Goal: Task Accomplishment & Management: Use online tool/utility

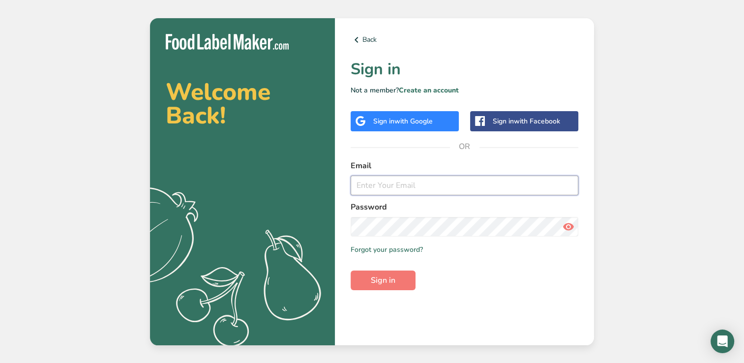
click at [407, 182] on input "email" at bounding box center [465, 186] width 228 height 20
type input "[PERSON_NAME][EMAIL_ADDRESS][DOMAIN_NAME]"
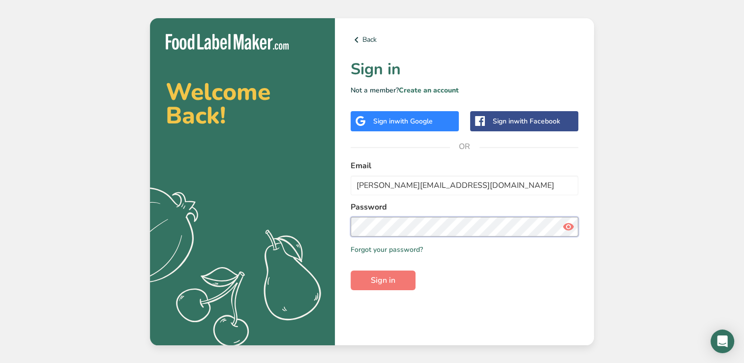
click at [351, 270] on button "Sign in" at bounding box center [383, 280] width 65 height 20
click at [376, 281] on span "Sign in" at bounding box center [383, 280] width 25 height 12
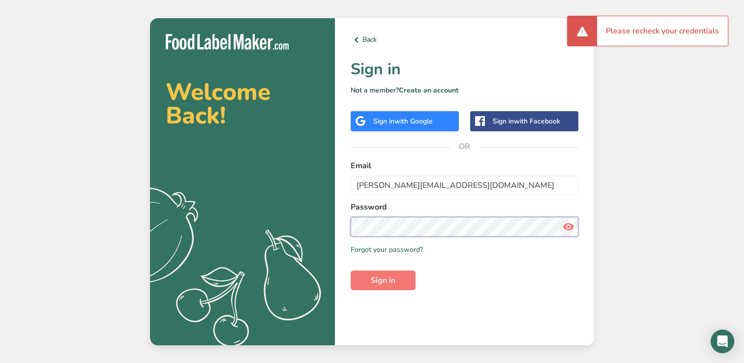
click at [320, 228] on section "Welcome Back! .a{fill:#f5f3ed;} Back Sign in Not a member? Create an account Si…" at bounding box center [372, 181] width 444 height 327
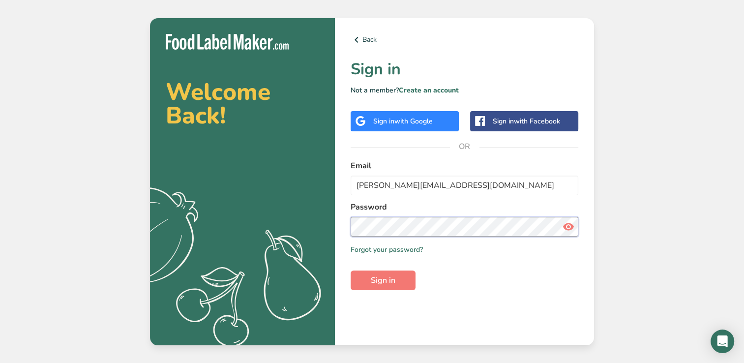
click at [351, 270] on button "Sign in" at bounding box center [383, 280] width 65 height 20
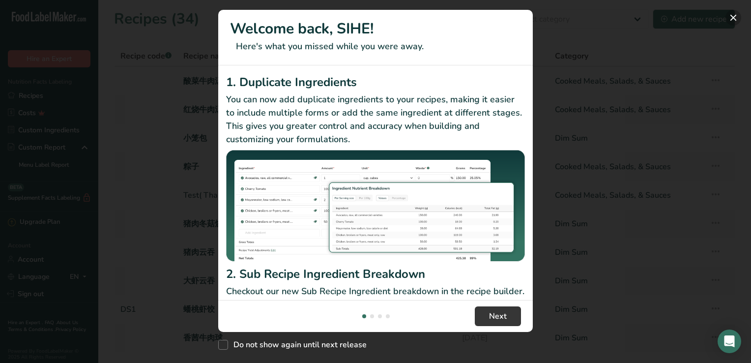
click at [732, 18] on button "New Features" at bounding box center [734, 18] width 16 height 16
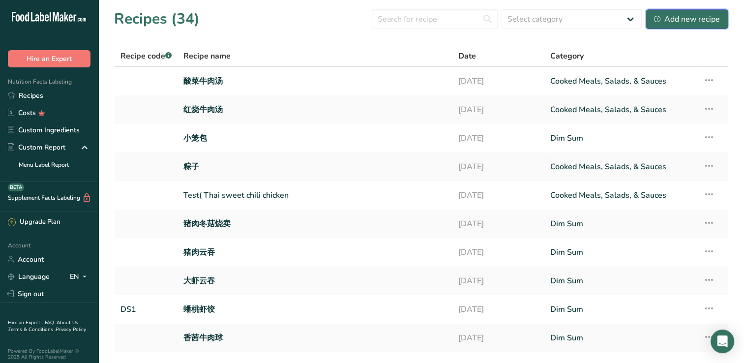
click at [678, 17] on div "Add new recipe" at bounding box center [687, 19] width 66 height 12
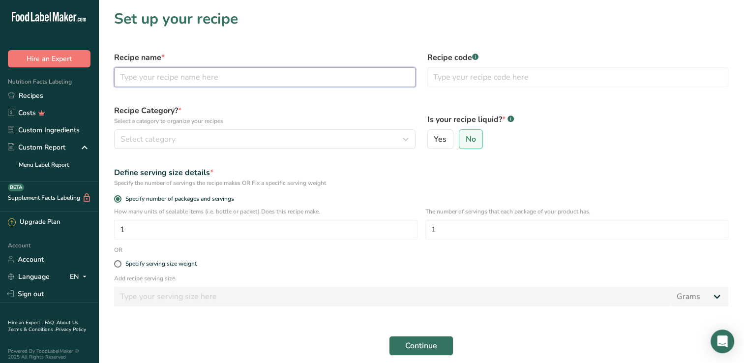
click at [189, 79] on input "text" at bounding box center [264, 77] width 301 height 20
type input "小肥羊"
click at [448, 140] on label "Yes" at bounding box center [440, 139] width 27 height 20
click at [434, 140] on input "Yes" at bounding box center [431, 139] width 6 height 6
radio input "true"
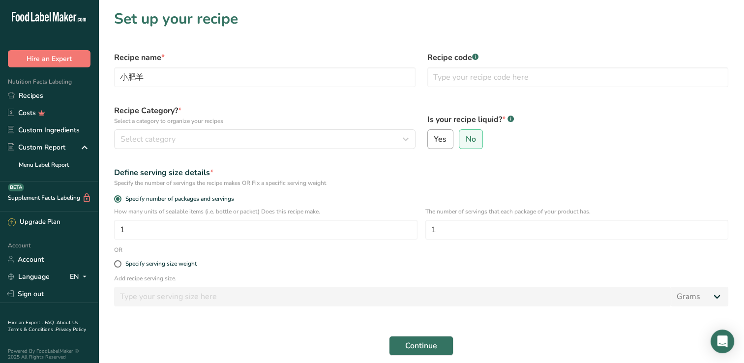
radio input "false"
select select "22"
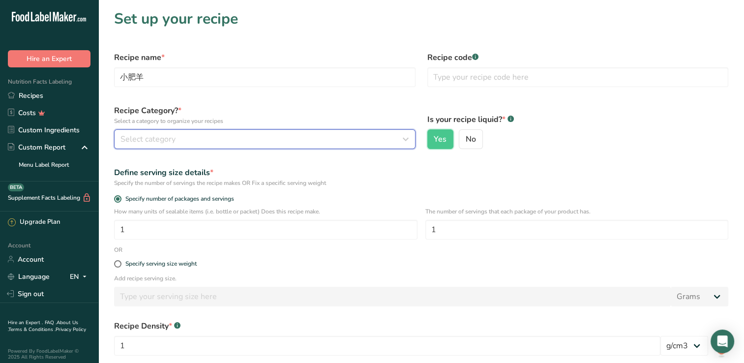
click at [405, 136] on icon "button" at bounding box center [406, 139] width 12 height 18
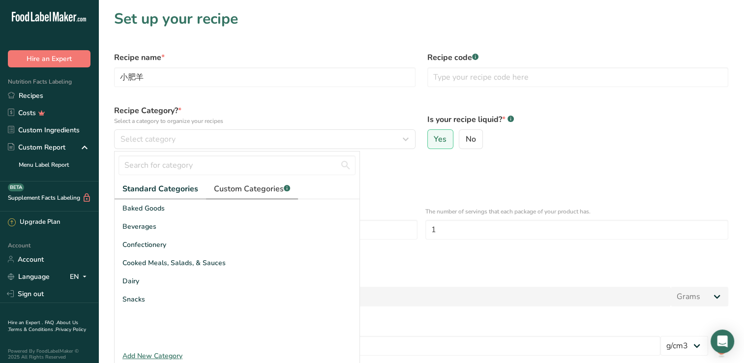
click at [267, 191] on span "Custom Categories .a-a{fill:#347362;}.b-a{fill:#fff;}" at bounding box center [252, 189] width 76 height 12
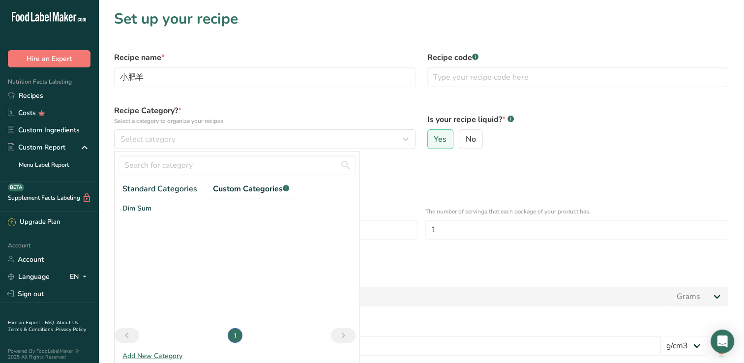
click at [157, 356] on div "Add New Category" at bounding box center [237, 356] width 245 height 10
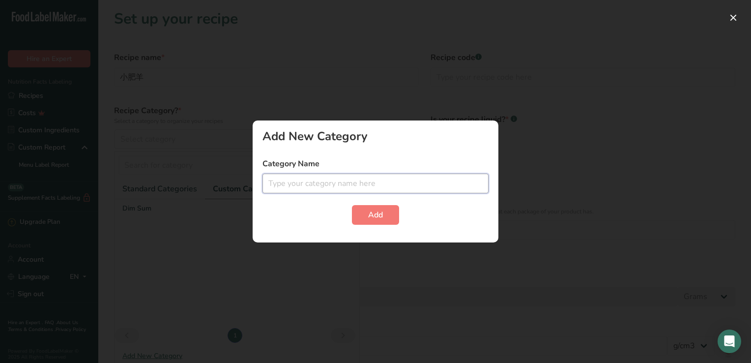
click at [296, 183] on input "text" at bounding box center [376, 184] width 226 height 20
type input "soup base"
click at [386, 220] on button "Add" at bounding box center [375, 215] width 47 height 20
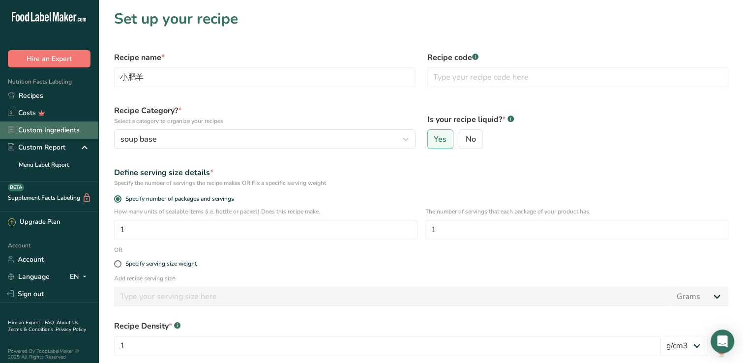
click at [55, 131] on link "Custom Ingredients" at bounding box center [49, 129] width 98 height 17
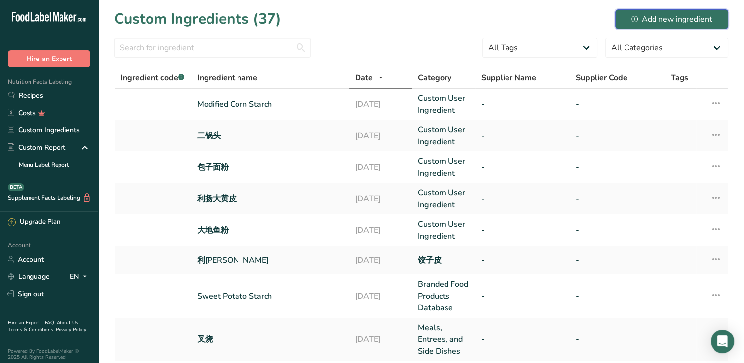
click at [659, 21] on div "Add new ingredient" at bounding box center [671, 19] width 81 height 12
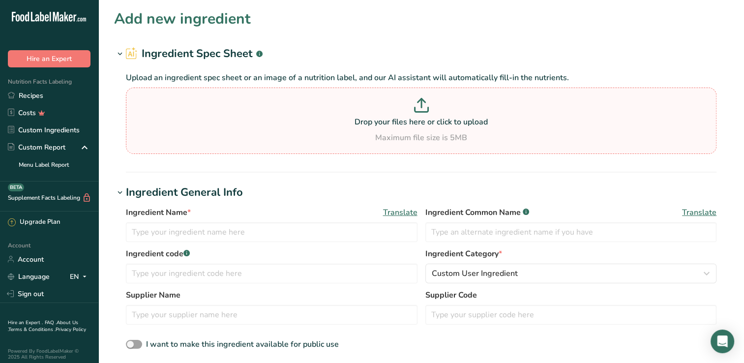
click at [409, 117] on p "Drop your files here or click to upload" at bounding box center [421, 122] width 586 height 12
click at [409, 117] on input "Drop your files here or click to upload Maximum file size is 5MB" at bounding box center [421, 121] width 591 height 66
type input "C:\fakepath\littlefatlamb flavor.jpg"
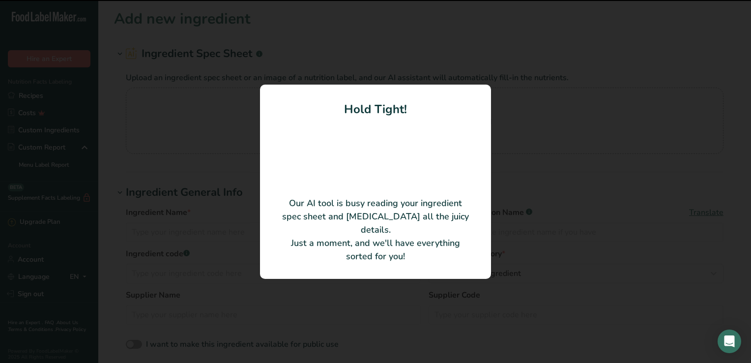
type input "Flavored soup base"
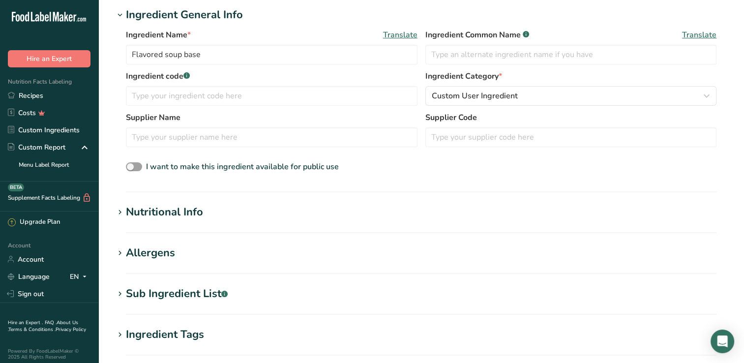
scroll to position [148, 0]
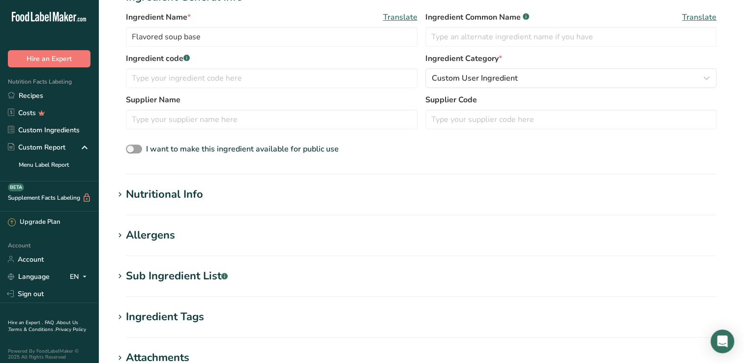
click at [151, 196] on div "Nutritional Info" at bounding box center [164, 194] width 77 height 16
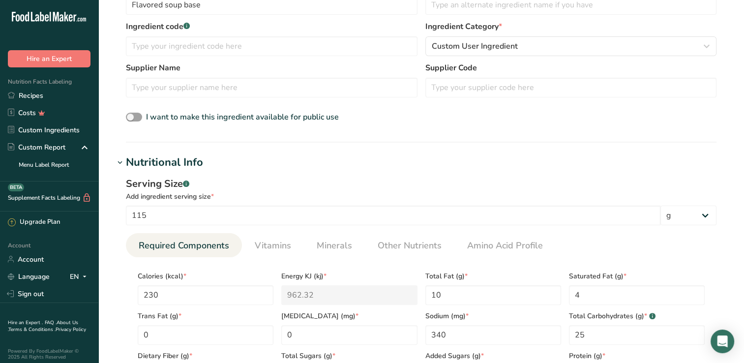
scroll to position [197, 0]
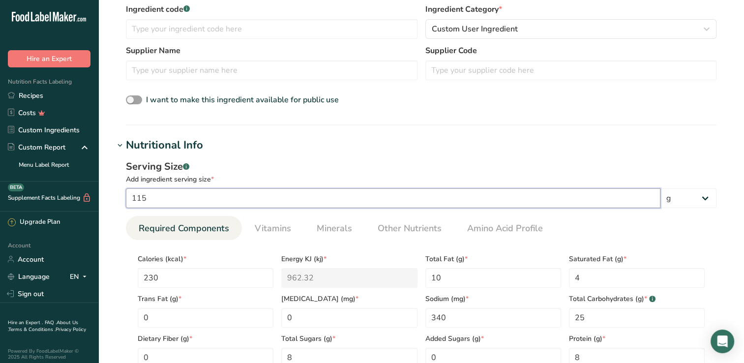
drag, startPoint x: 144, startPoint y: 200, endPoint x: 151, endPoint y: 202, distance: 7.5
click at [151, 202] on input "115" at bounding box center [393, 198] width 535 height 20
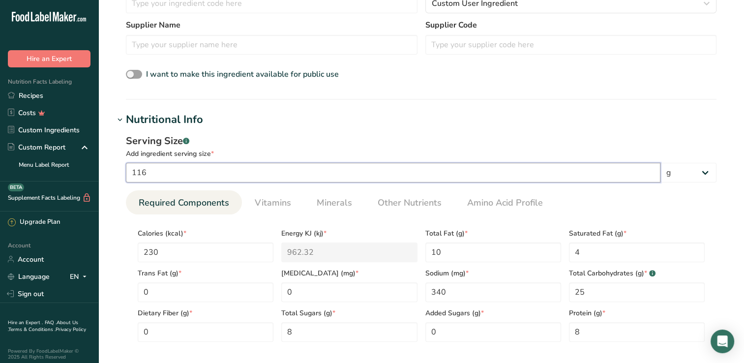
scroll to position [246, 0]
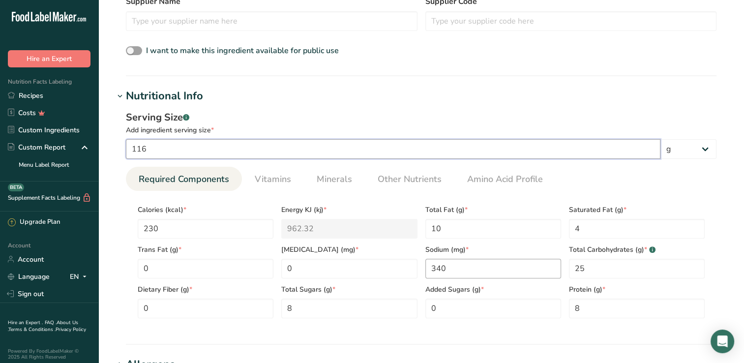
type input "116"
click at [432, 269] on input "340" at bounding box center [493, 269] width 136 height 20
type input "6340"
click at [584, 268] on Carbohydrates "25" at bounding box center [637, 269] width 136 height 20
type Carbohydrates "26"
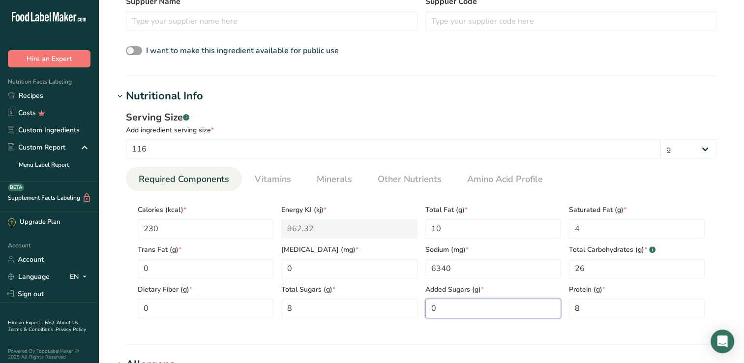
drag, startPoint x: 442, startPoint y: 307, endPoint x: 428, endPoint y: 308, distance: 13.8
click at [428, 308] on Sugars "0" at bounding box center [493, 308] width 136 height 20
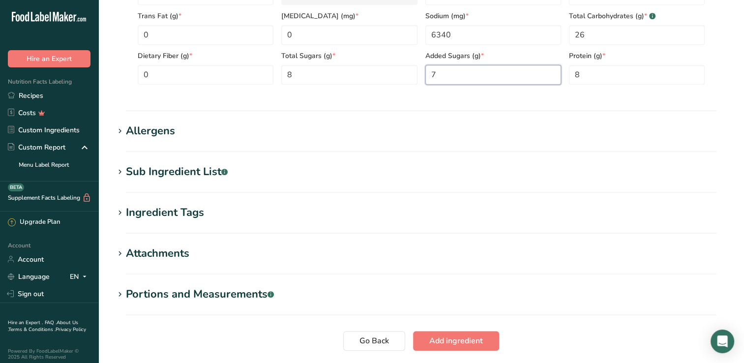
scroll to position [522, 0]
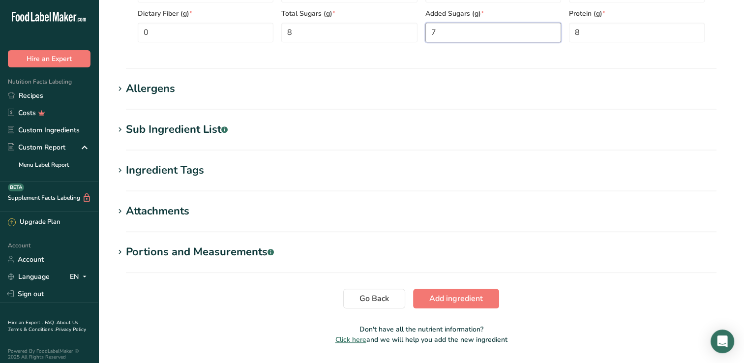
type Sugars "7"
click at [118, 255] on icon at bounding box center [120, 252] width 9 height 14
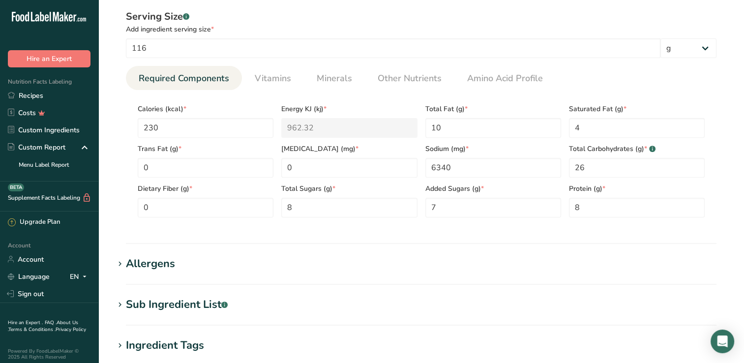
scroll to position [325, 0]
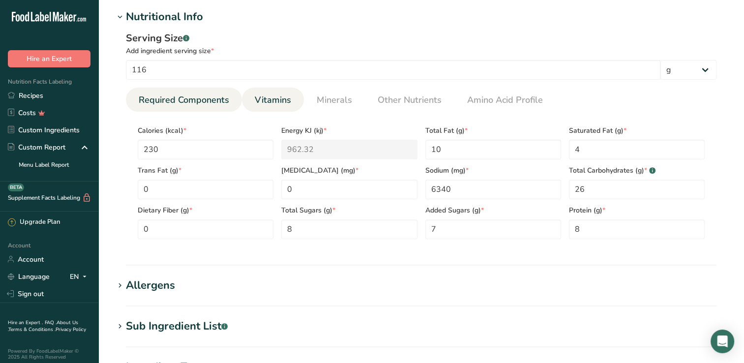
click at [262, 102] on span "Vitamins" at bounding box center [273, 99] width 36 height 13
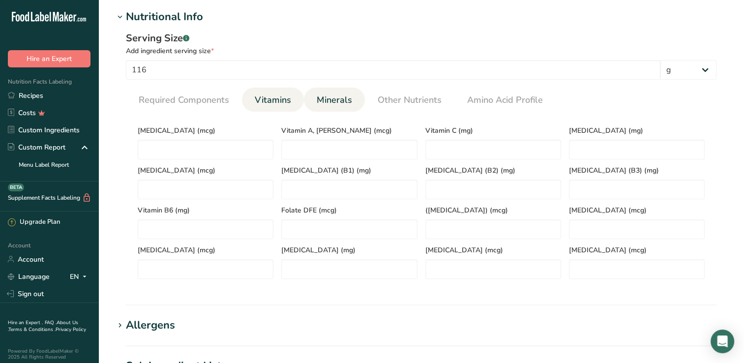
click at [333, 107] on link "Minerals" at bounding box center [334, 100] width 43 height 25
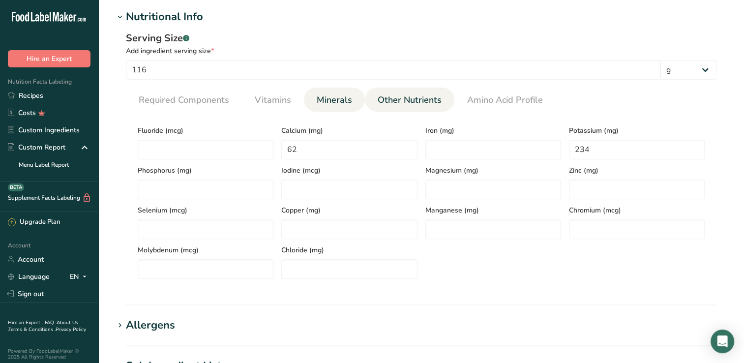
click at [416, 99] on span "Other Nutrients" at bounding box center [410, 99] width 64 height 13
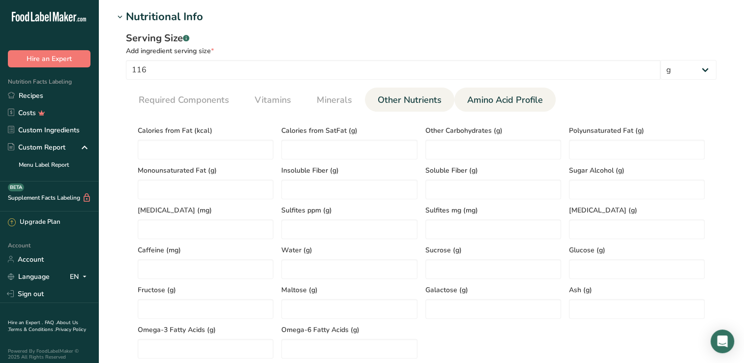
click at [518, 108] on link "Amino Acid Profile" at bounding box center [505, 100] width 84 height 25
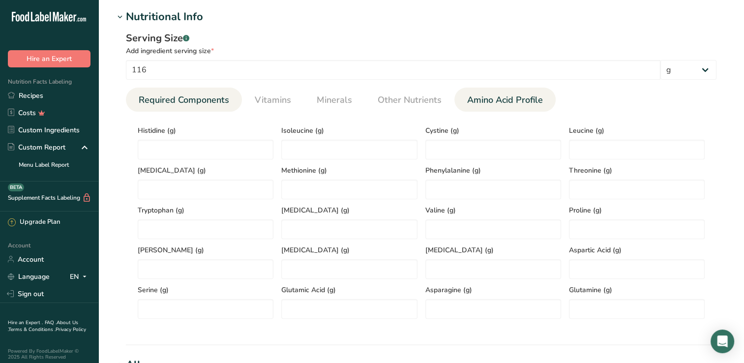
click at [190, 103] on span "Required Components" at bounding box center [184, 99] width 90 height 13
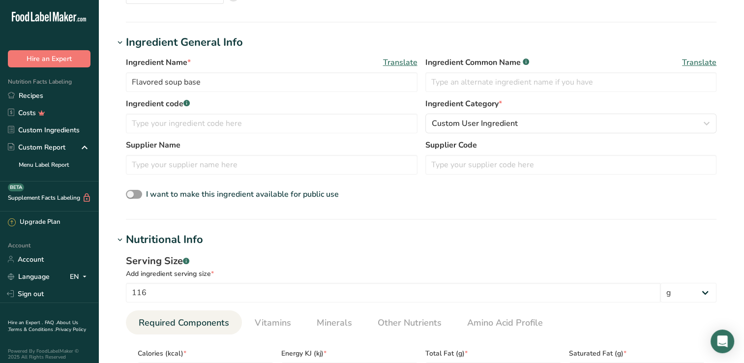
scroll to position [0, 0]
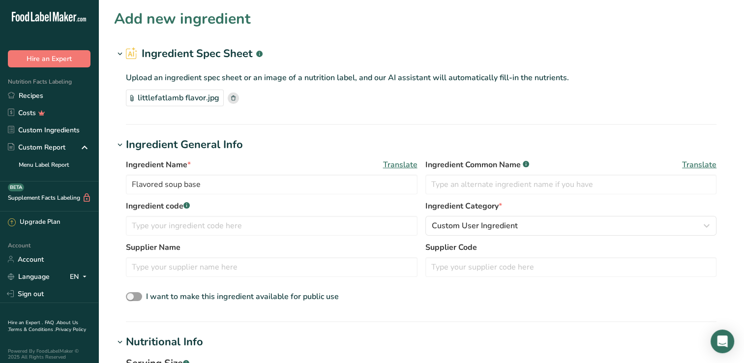
click at [565, 119] on section "Ingredient Spec Sheet .a-a{fill:#347362;}.b-a{fill:#fff;} Upload an ingredient …" at bounding box center [421, 85] width 614 height 79
click at [537, 196] on div "Ingredient Name * Translate Flavored soup base Ingredient Common Name .a-a{fill…" at bounding box center [421, 179] width 591 height 41
click at [545, 185] on input "text" at bounding box center [571, 185] width 292 height 20
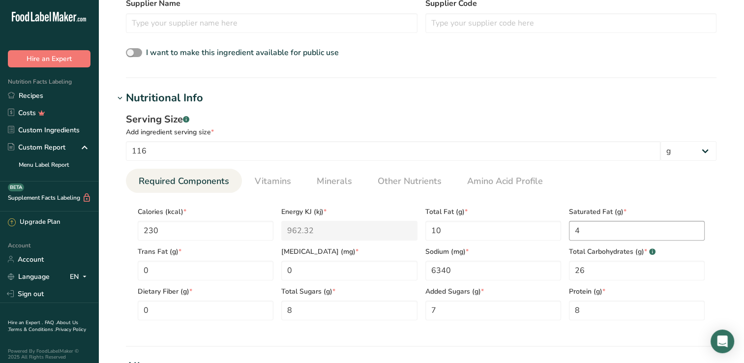
scroll to position [197, 0]
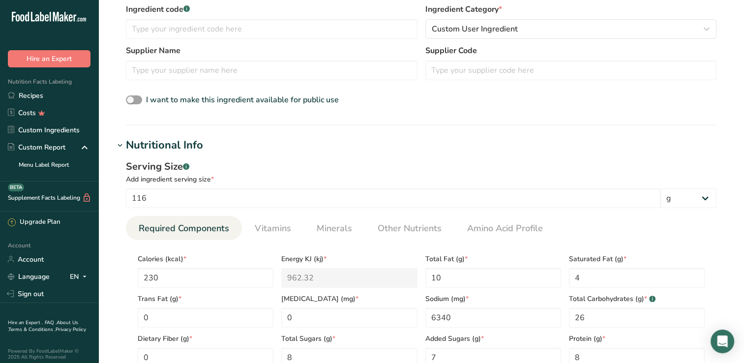
click at [122, 142] on icon at bounding box center [120, 146] width 9 height 14
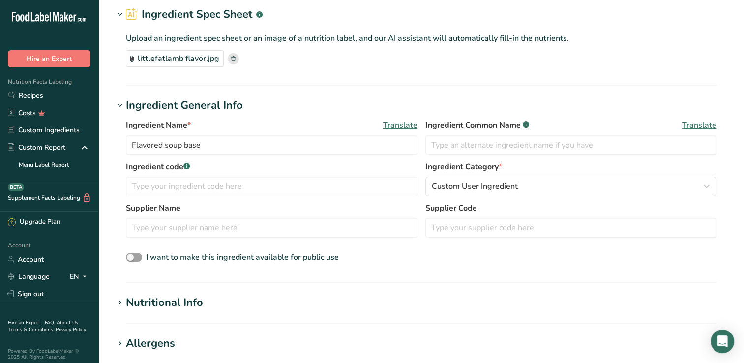
scroll to position [0, 0]
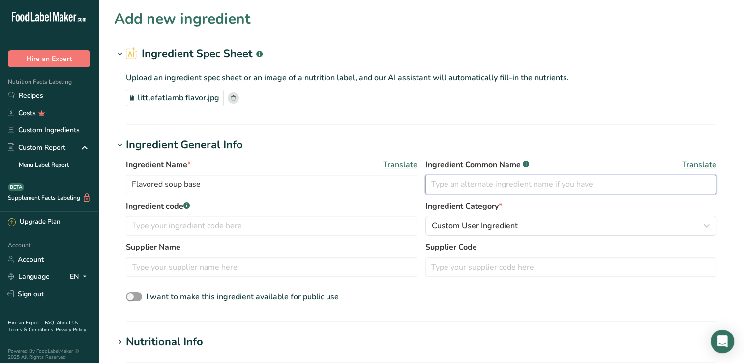
click at [476, 183] on input "text" at bounding box center [571, 185] width 292 height 20
type input "x"
type input "小肥羊汤底"
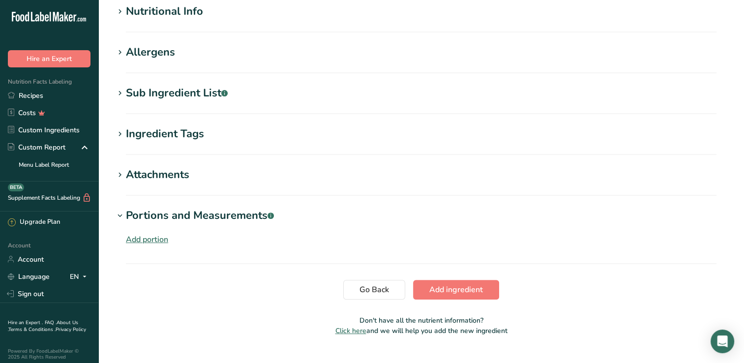
scroll to position [350, 0]
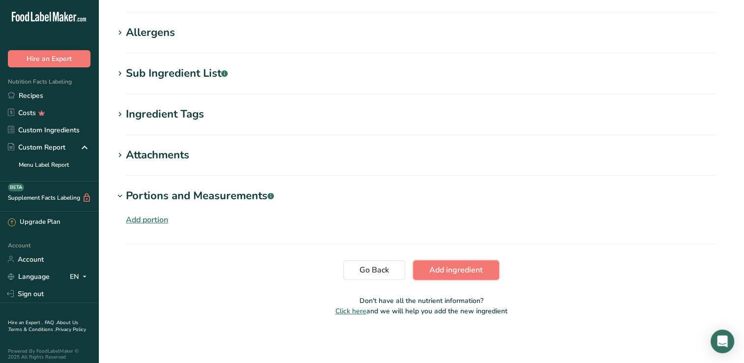
click at [443, 273] on span "Add ingredient" at bounding box center [456, 270] width 54 height 12
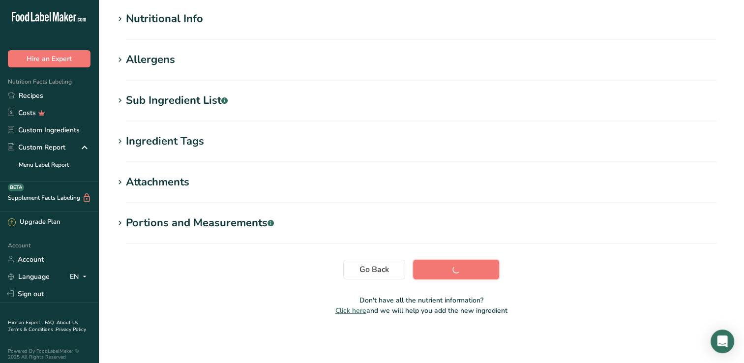
scroll to position [116, 0]
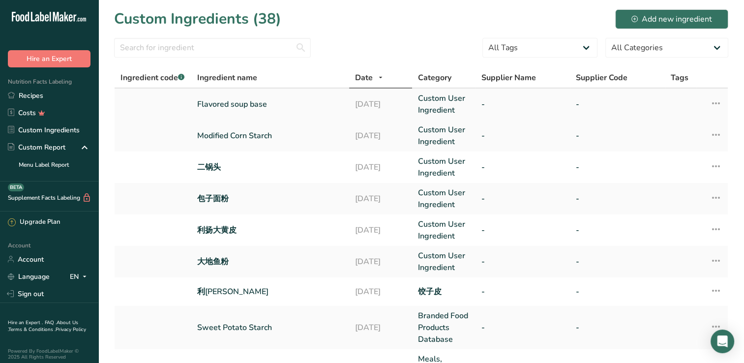
click at [448, 105] on link "Custom User Ingredient" at bounding box center [443, 104] width 51 height 24
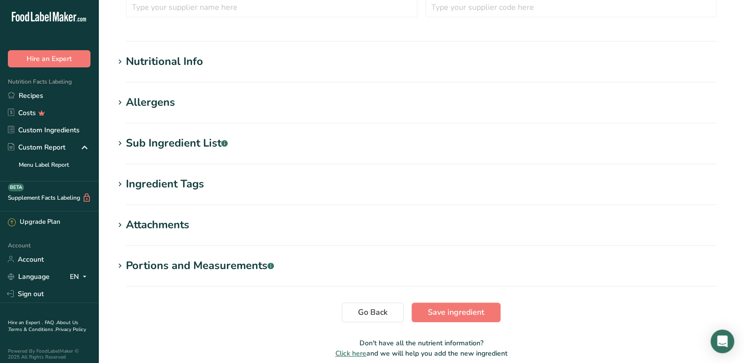
scroll to position [197, 0]
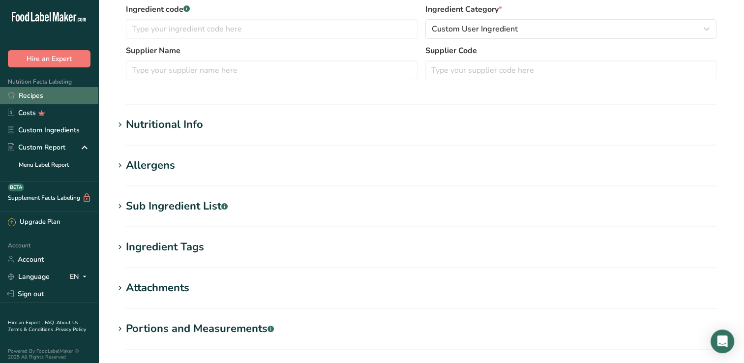
click at [35, 100] on link "Recipes" at bounding box center [49, 95] width 98 height 17
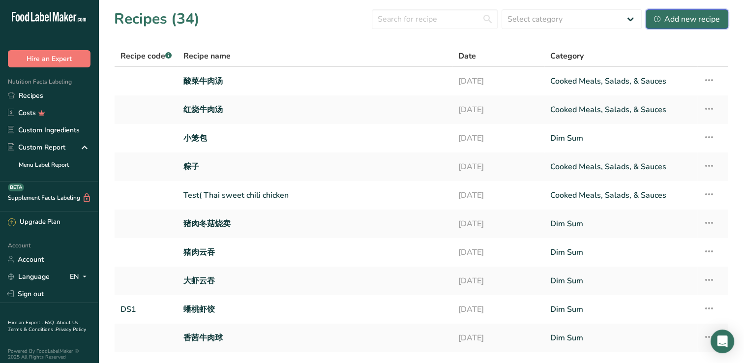
click at [658, 21] on icon at bounding box center [657, 19] width 6 height 6
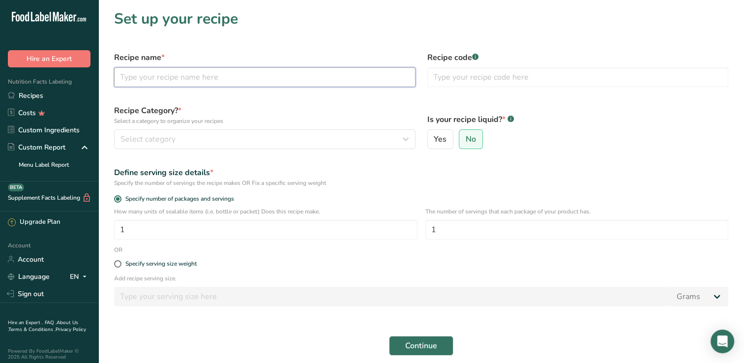
drag, startPoint x: 654, startPoint y: 24, endPoint x: 201, endPoint y: 82, distance: 457.6
click at [201, 82] on input "text" at bounding box center [264, 77] width 301 height 20
type input "小肥羊汤"
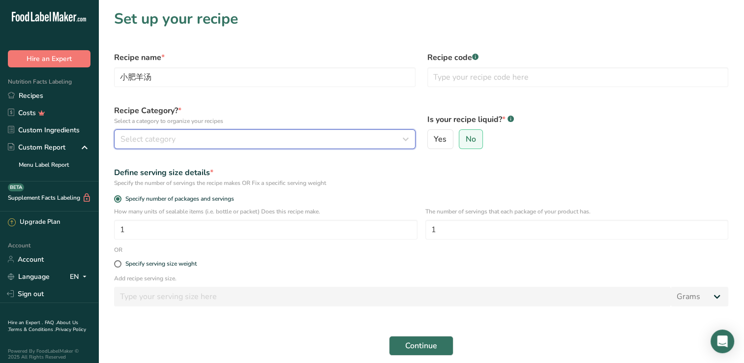
click at [237, 135] on div "Select category" at bounding box center [261, 139] width 283 height 12
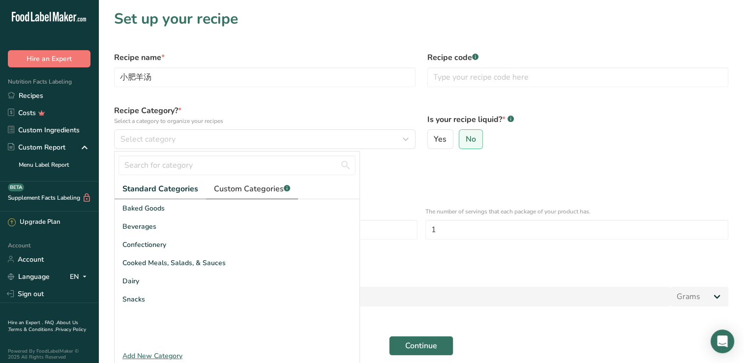
click at [237, 192] on span "Custom Categories .a-a{fill:#347362;}.b-a{fill:#fff;}" at bounding box center [252, 189] width 76 height 12
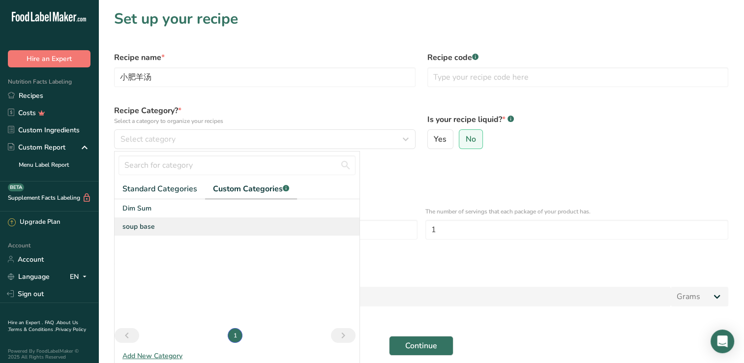
click at [178, 230] on div "soup base" at bounding box center [237, 226] width 245 height 18
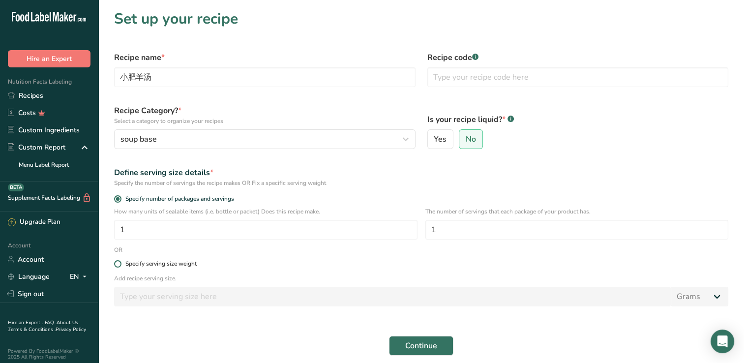
click at [208, 264] on label "Specify serving size weight" at bounding box center [421, 263] width 614 height 7
click at [120, 264] on input "Specify serving size weight" at bounding box center [117, 264] width 6 height 6
radio input "true"
radio input "false"
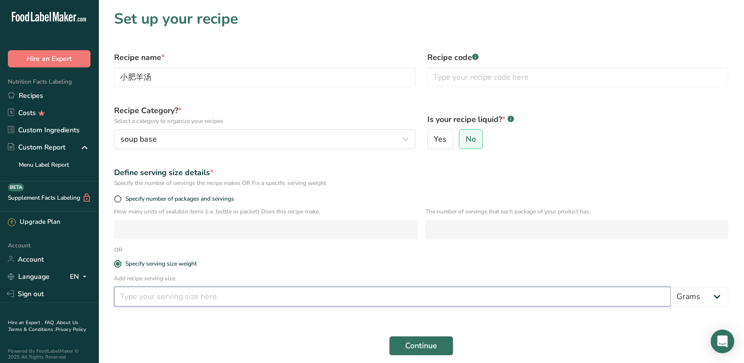
click at [327, 295] on input "number" at bounding box center [392, 297] width 557 height 20
click at [724, 295] on select "Grams kg mg mcg lb oz l mL fl oz tbsp tsp cup qt gallon" at bounding box center [700, 297] width 58 height 20
select select "1"
click at [671, 287] on select "Grams kg mg mcg lb oz l mL fl oz tbsp tsp cup qt gallon" at bounding box center [700, 297] width 58 height 20
click at [609, 298] on input "number" at bounding box center [392, 297] width 557 height 20
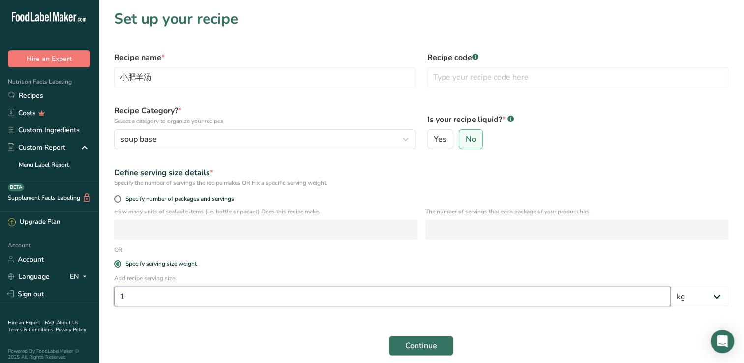
type input "1"
click at [411, 345] on span "Continue" at bounding box center [421, 346] width 32 height 12
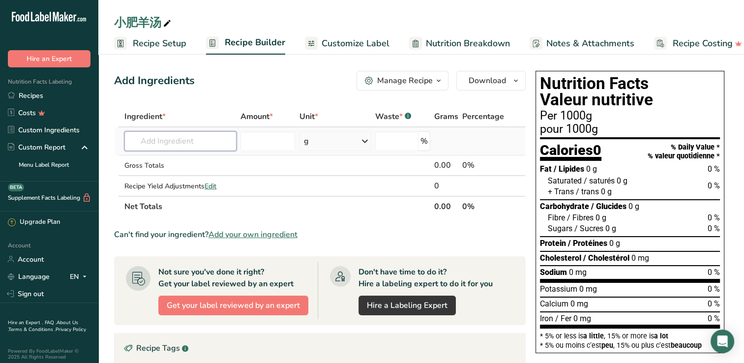
click at [158, 143] on input "text" at bounding box center [180, 141] width 112 height 20
click at [167, 141] on input "text" at bounding box center [180, 141] width 112 height 20
type input "小"
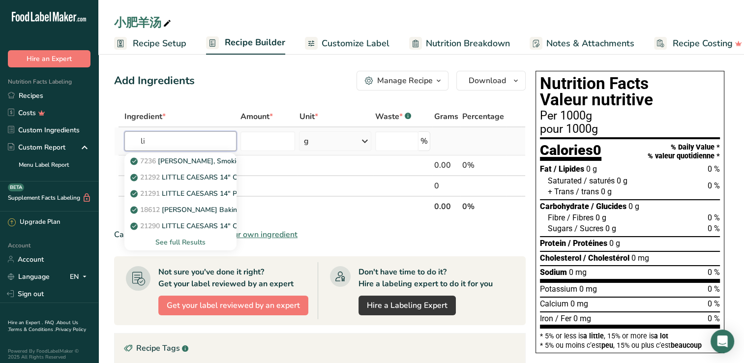
type input "l"
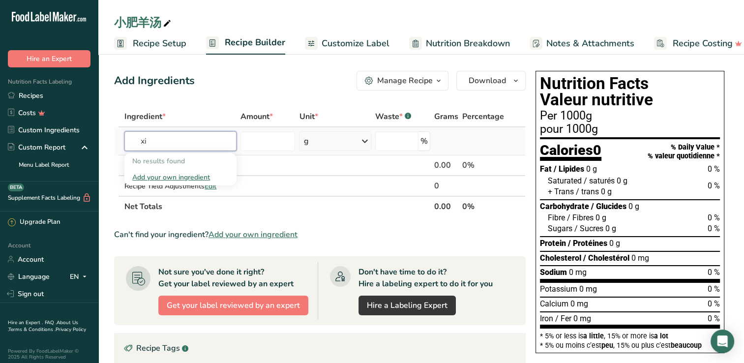
type input "x"
type input "小肥羊"
click at [151, 164] on p "Flavored soup base" at bounding box center [167, 161] width 70 height 10
type input "Flavored soup base"
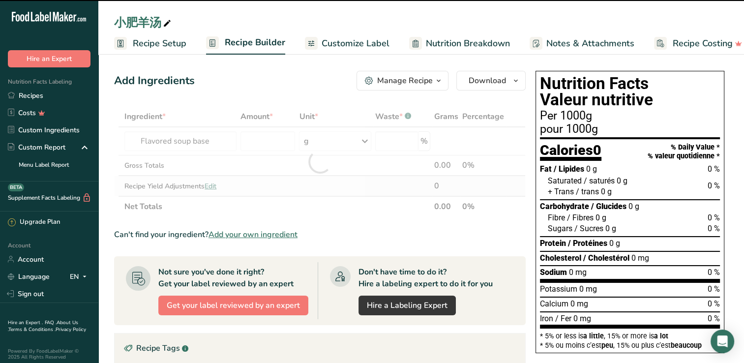
type input "0"
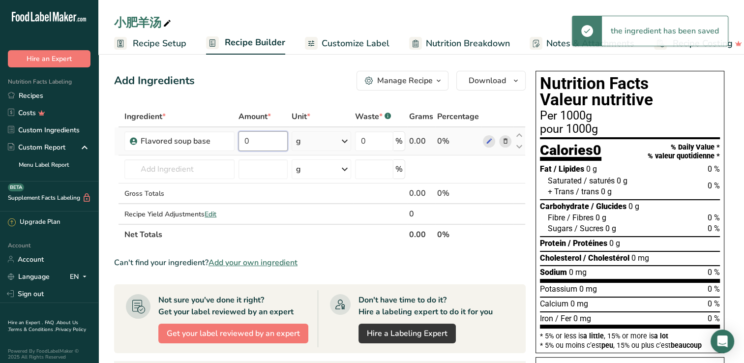
drag, startPoint x: 263, startPoint y: 141, endPoint x: 238, endPoint y: 132, distance: 26.4
click at [238, 132] on td "0" at bounding box center [263, 141] width 53 height 28
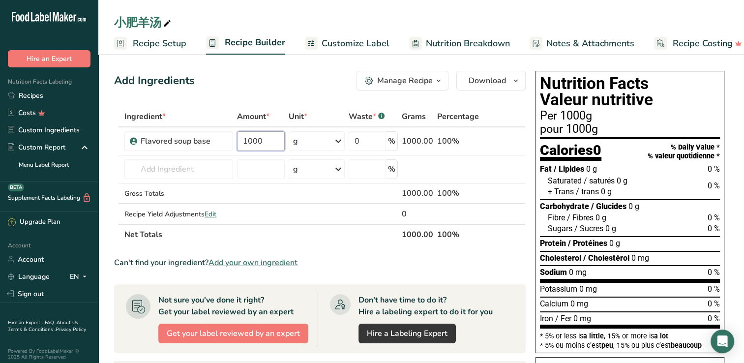
type input "1000"
click at [498, 258] on div "Can't find your ingredient? Add your own ingredient" at bounding box center [320, 263] width 412 height 12
click at [732, 123] on section "Add Ingredients Manage Recipe Delete Recipe Duplicate Recipe Scale Recipe Save …" at bounding box center [421, 335] width 646 height 569
